Goal: Task Accomplishment & Management: Manage account settings

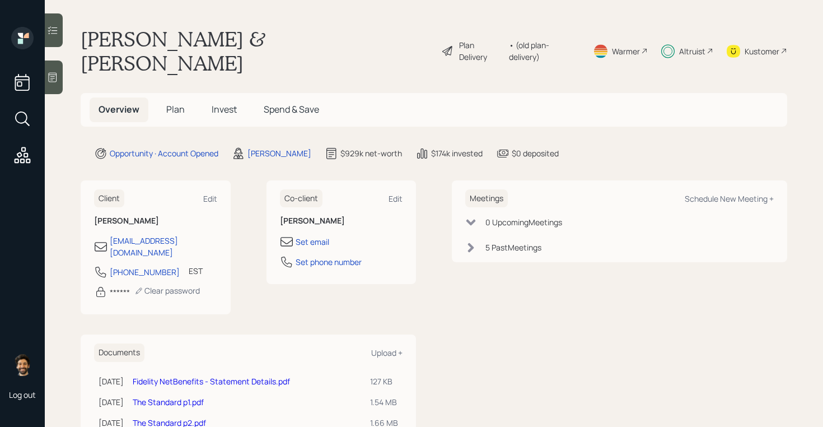
click at [237, 97] on h5 "Invest" at bounding box center [224, 109] width 43 height 24
